Goal: Find specific page/section: Find specific page/section

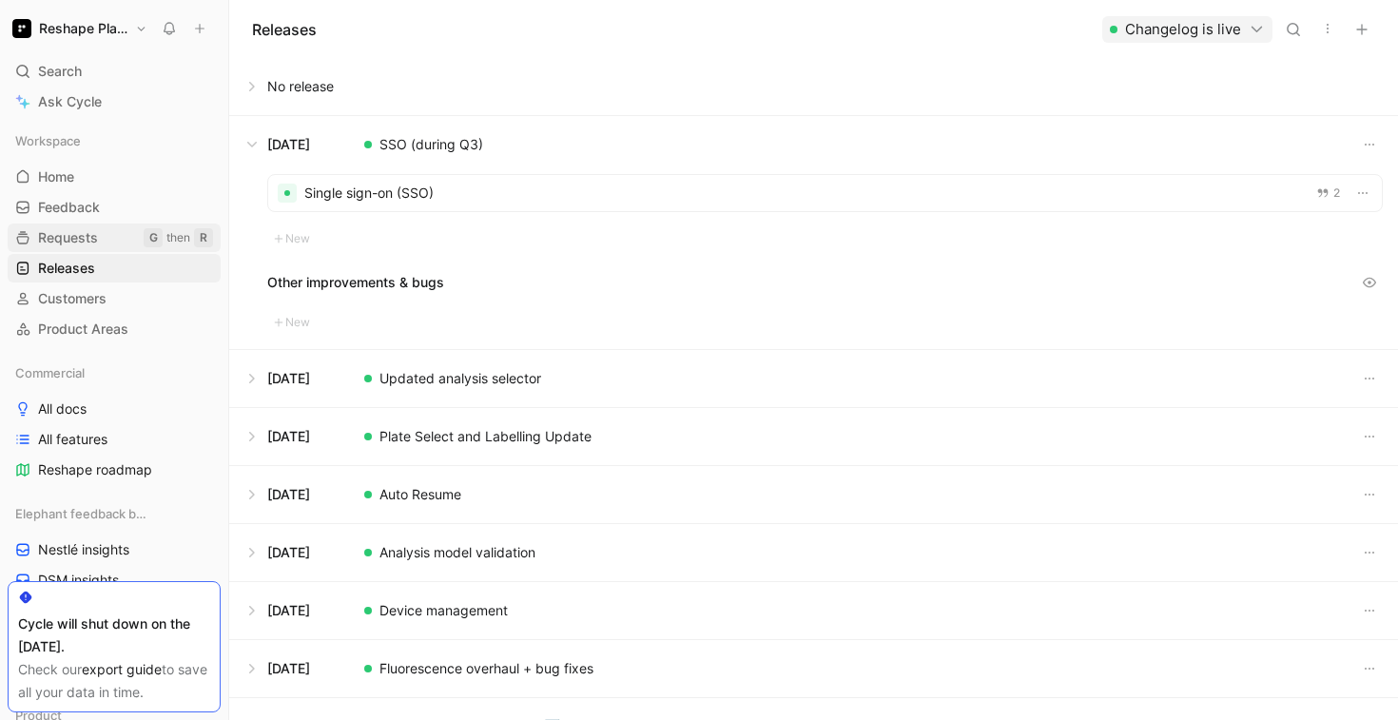
click at [78, 233] on span "Requests" at bounding box center [68, 237] width 60 height 19
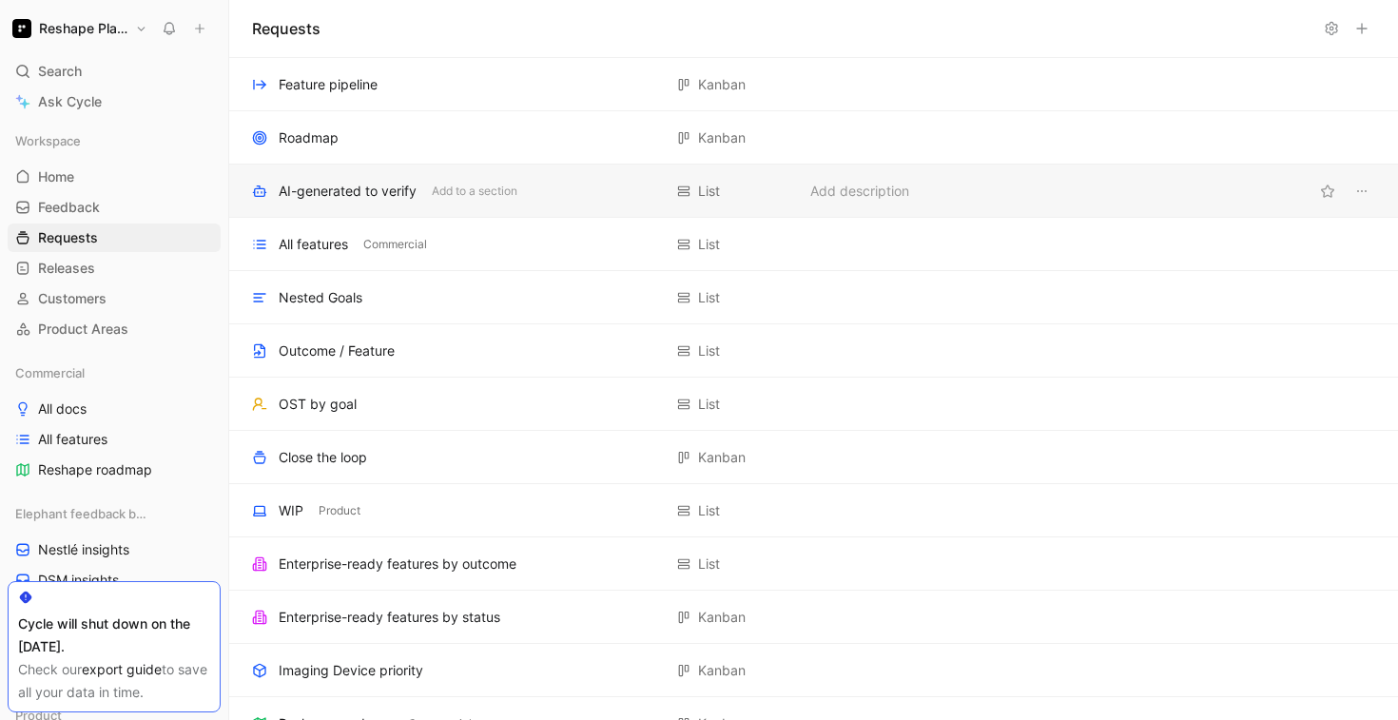
click at [374, 187] on div "AI-generated to verify" at bounding box center [348, 191] width 138 height 23
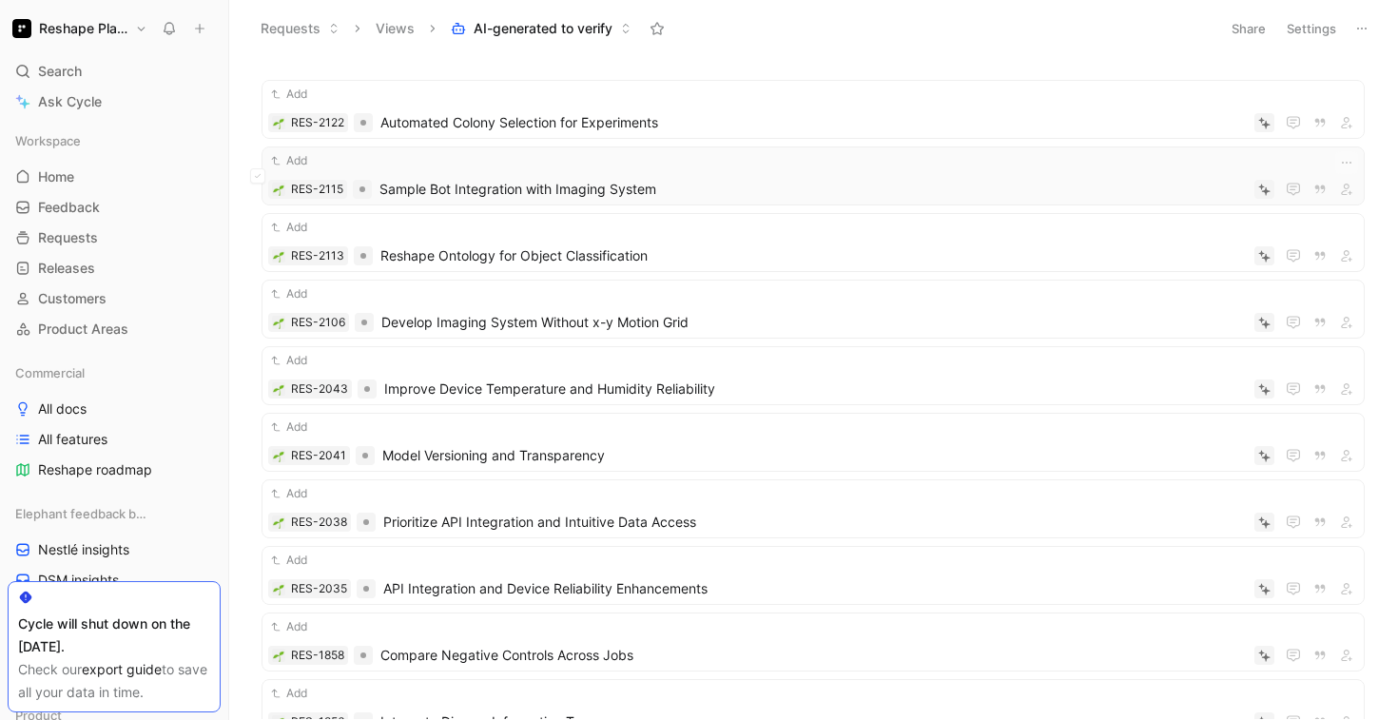
click at [505, 186] on span "Sample Bot Integration with Imaging System" at bounding box center [812, 189] width 867 height 23
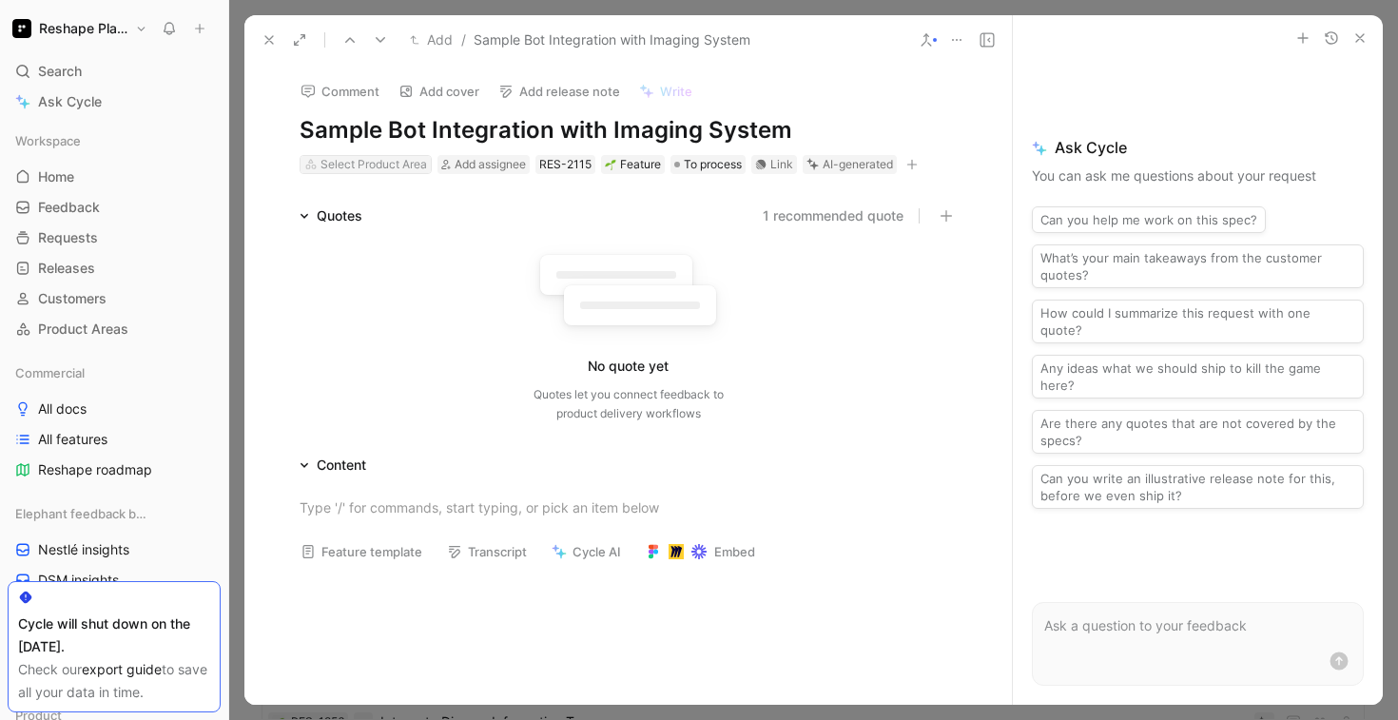
click at [347, 167] on div "Select Product Area" at bounding box center [373, 164] width 106 height 19
click at [909, 164] on icon "button" at bounding box center [912, 164] width 10 height 1
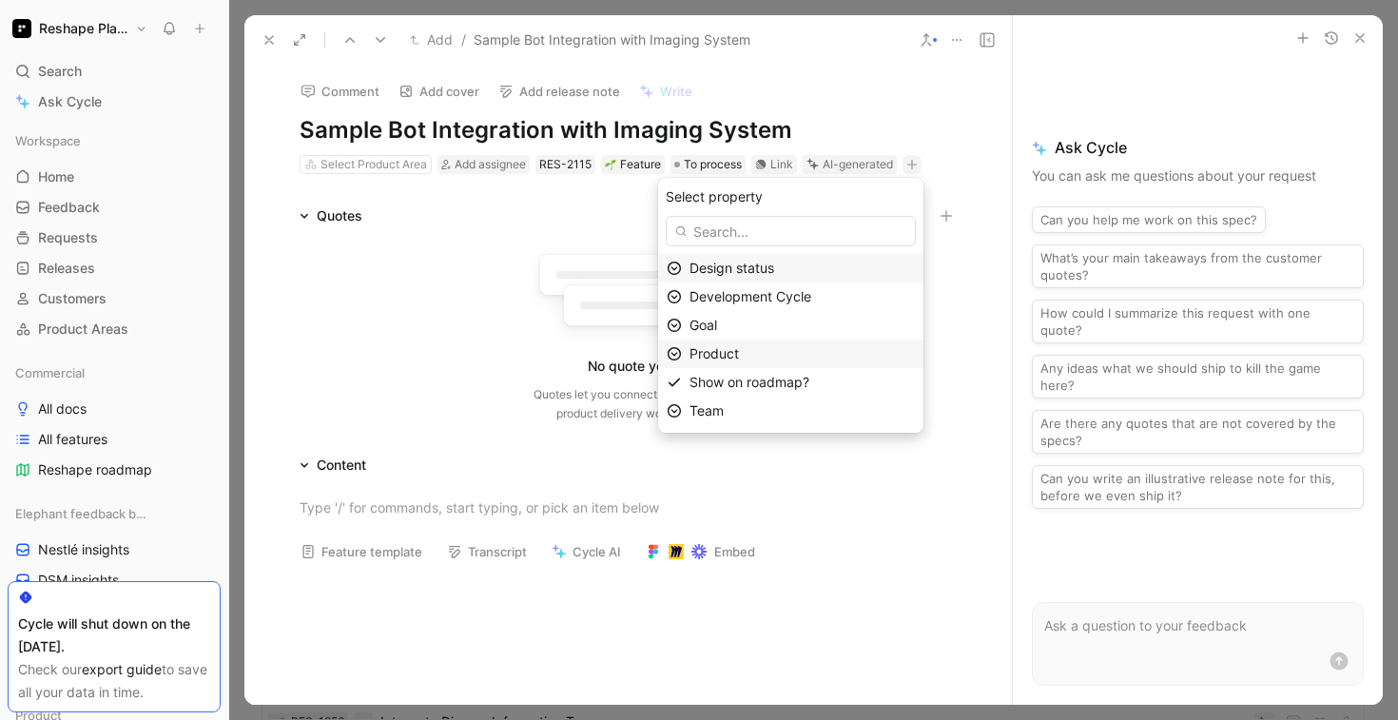
click at [737, 347] on span "Product" at bounding box center [713, 353] width 49 height 16
